Goal: Task Accomplishment & Management: Use online tool/utility

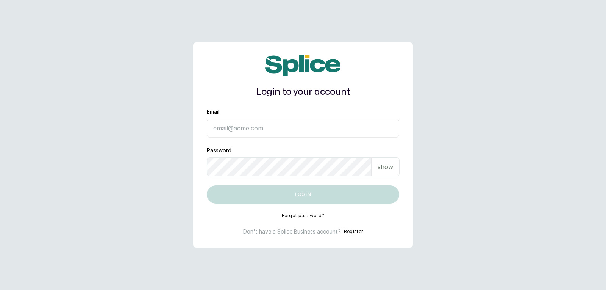
type input "yellowsisihair@gmail.com"
drag, startPoint x: 397, startPoint y: 171, endPoint x: 387, endPoint y: 172, distance: 9.9
click at [396, 171] on div "show" at bounding box center [386, 166] width 28 height 19
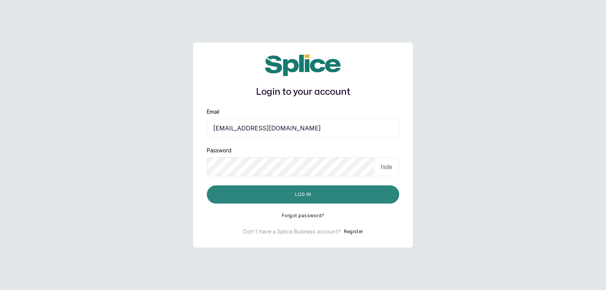
click at [355, 200] on button "Log in" at bounding box center [303, 194] width 192 height 18
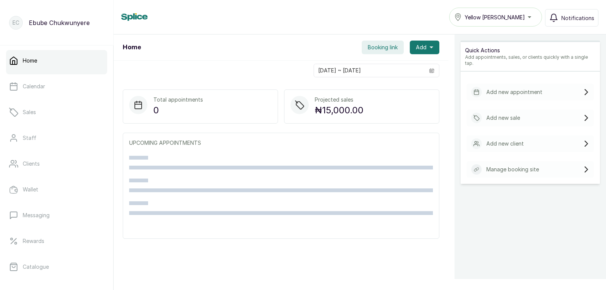
click at [497, 115] on p "Add new sale" at bounding box center [503, 118] width 34 height 8
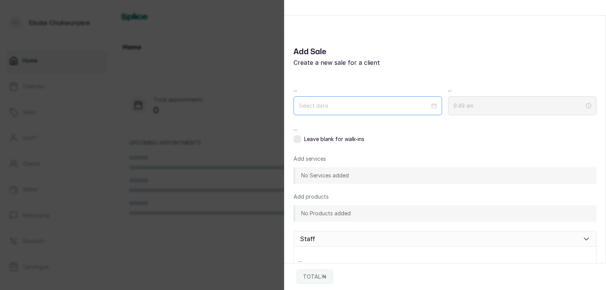
click at [351, 97] on div at bounding box center [368, 105] width 148 height 19
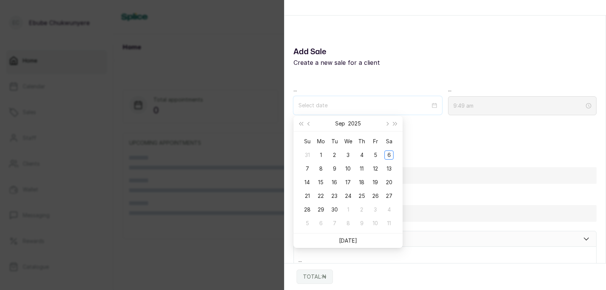
click at [349, 104] on input at bounding box center [364, 105] width 132 height 8
type input "[DATE]"
click at [388, 156] on div "6" at bounding box center [388, 154] width 9 height 9
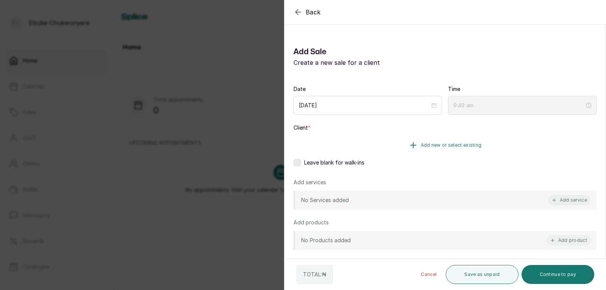
click at [411, 152] on button "Add new or select existing" at bounding box center [445, 144] width 303 height 21
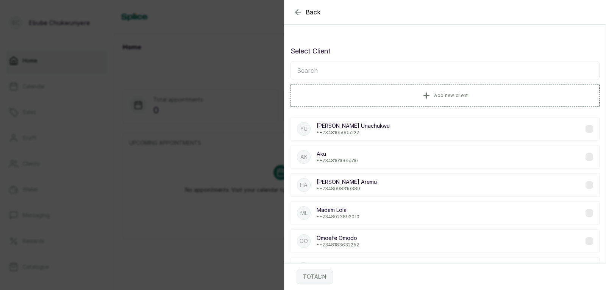
click at [368, 73] on input "text" at bounding box center [444, 70] width 309 height 19
type input "aunty"
click at [407, 215] on p "[EMAIL_ADDRESS][DOMAIN_NAME] • [PHONE_NUMBER]" at bounding box center [377, 217] width 121 height 6
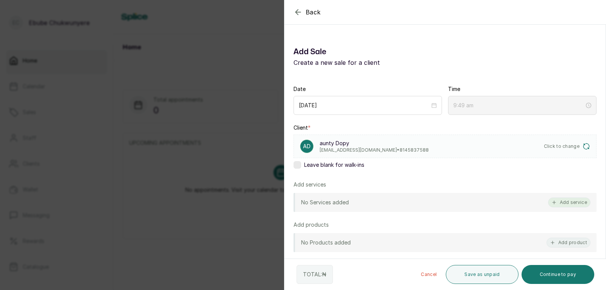
click at [561, 200] on button "Add service" at bounding box center [569, 202] width 42 height 10
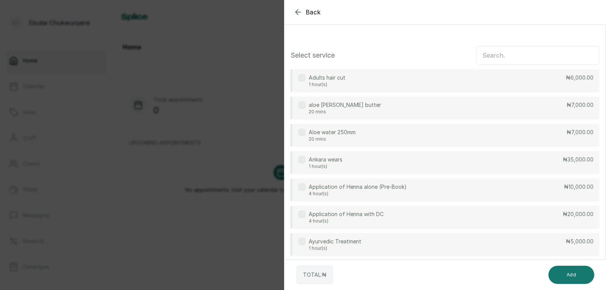
click at [545, 59] on input "text" at bounding box center [537, 55] width 123 height 19
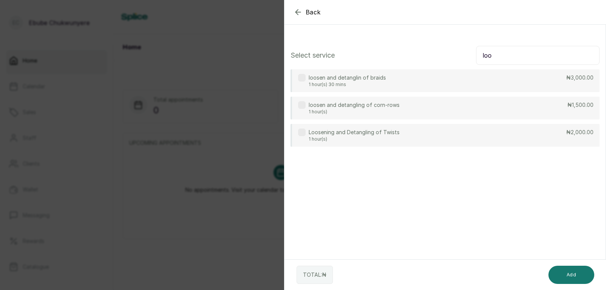
click at [505, 135] on div "Loosening and Detangling of Twists 1 hour(s) ₦2,000.00" at bounding box center [444, 135] width 309 height 23
click at [522, 58] on input "loo" at bounding box center [537, 55] width 123 height 19
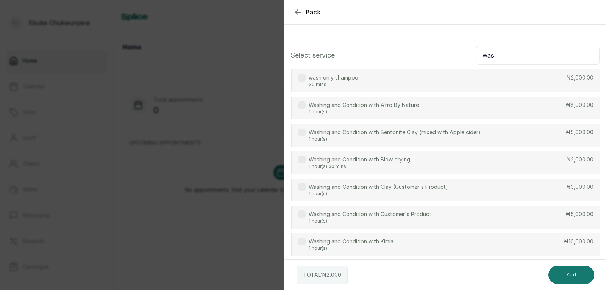
click at [557, 110] on div "Washing and Condition with Afro By Nature 1 hour(s) ₦8,000.00" at bounding box center [444, 108] width 309 height 23
click at [533, 61] on input "was" at bounding box center [537, 55] width 123 height 19
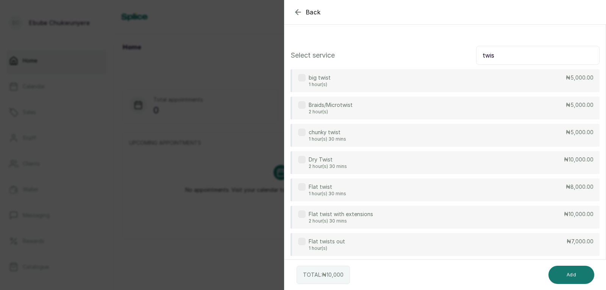
type input "twis"
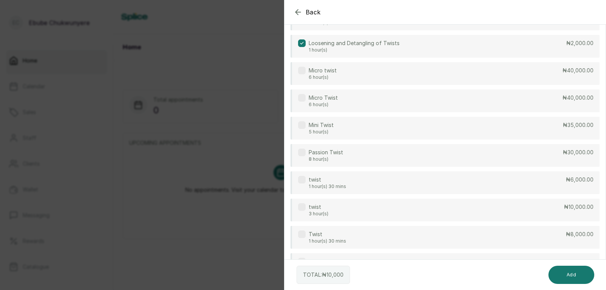
click at [552, 212] on div "twist 3 hour(s) ₦10,000.00" at bounding box center [444, 209] width 309 height 23
click at [558, 273] on button "Add" at bounding box center [571, 274] width 46 height 18
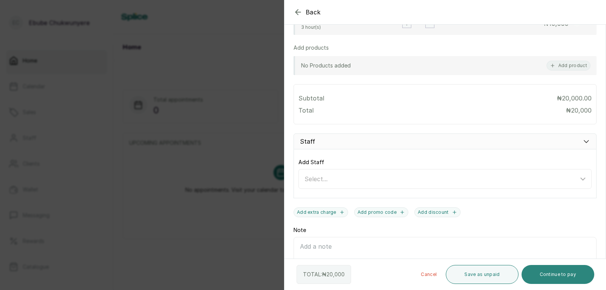
click at [552, 275] on button "Continue to pay" at bounding box center [558, 274] width 73 height 19
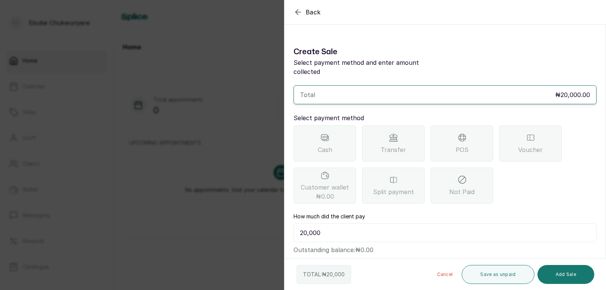
click at [444, 148] on div "POS" at bounding box center [462, 143] width 62 height 36
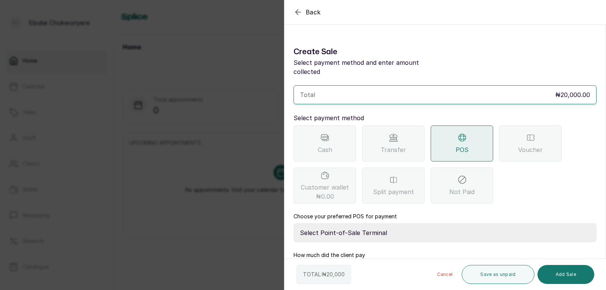
click at [402, 224] on select "Select Point-of-Sale Terminal FCMB - POS First City Monument Bank Providus - PO…" at bounding box center [445, 232] width 303 height 19
select select "133a8d4d-32b1-4887-a08a-4f41e0a00e9f"
click at [294, 223] on select "Select Point-of-Sale Terminal FCMB - POS First City Monument Bank Providus - PO…" at bounding box center [445, 232] width 303 height 19
click at [566, 271] on button "Add Sale" at bounding box center [565, 274] width 57 height 19
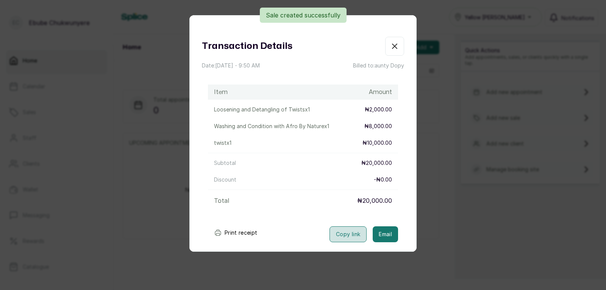
click at [340, 233] on button "Copy link" at bounding box center [347, 234] width 37 height 16
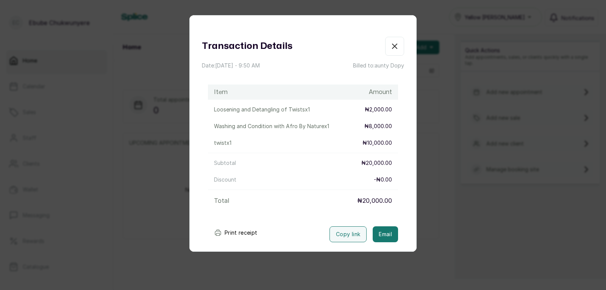
click at [394, 41] on button "button" at bounding box center [394, 46] width 19 height 19
